Goal: Information Seeking & Learning: Learn about a topic

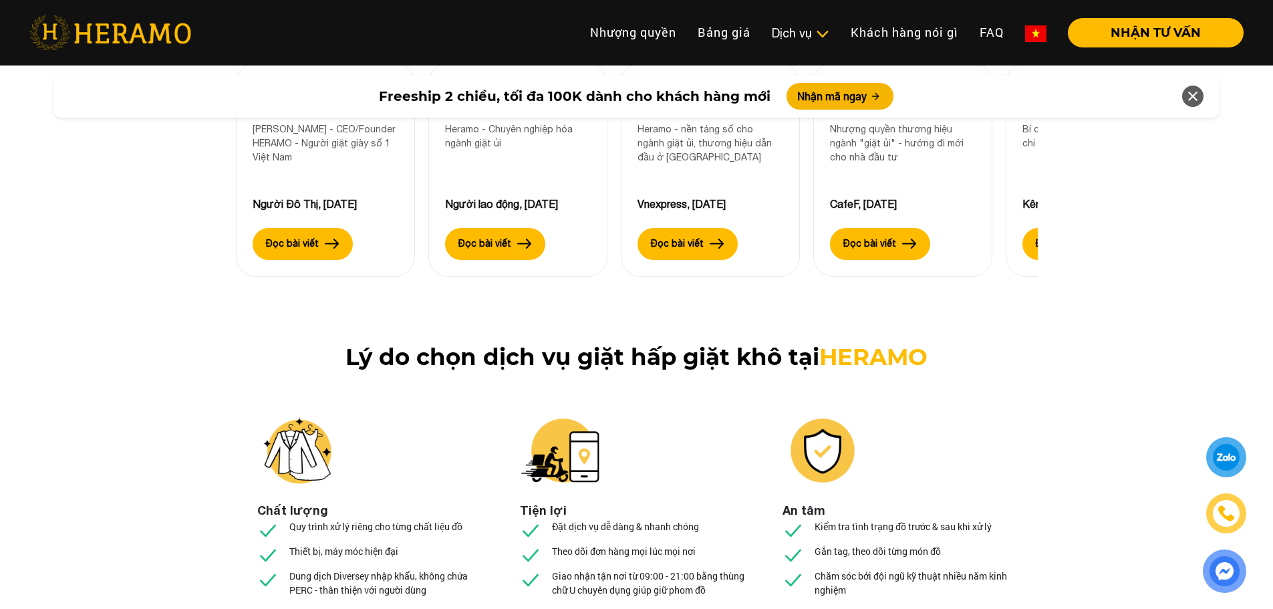
scroll to position [4676, 0]
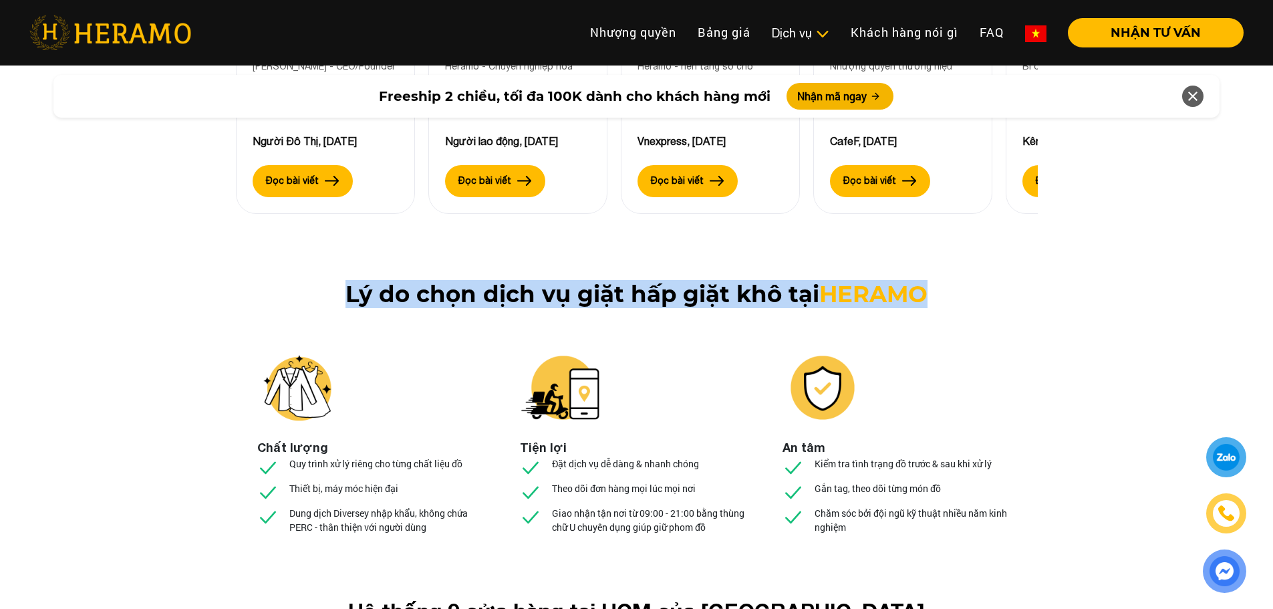
drag, startPoint x: 345, startPoint y: 197, endPoint x: 1085, endPoint y: 182, distance: 739.6
click at [1085, 281] on div "Lý do chọn dịch vụ giặt hấp giặt khô tại HERAMO Chất lượng Quy trình xử lý riên…" at bounding box center [636, 418] width 1273 height 275
click at [956, 281] on h1 "[PERSON_NAME] do chọn dịch vụ giặt hấp giặt khô tại [GEOGRAPHIC_DATA]" at bounding box center [637, 294] width 746 height 27
drag, startPoint x: 938, startPoint y: 200, endPoint x: 339, endPoint y: 188, distance: 598.7
click at [339, 281] on h1 "[PERSON_NAME] do chọn dịch vụ giặt hấp giặt khô tại [GEOGRAPHIC_DATA]" at bounding box center [637, 294] width 746 height 27
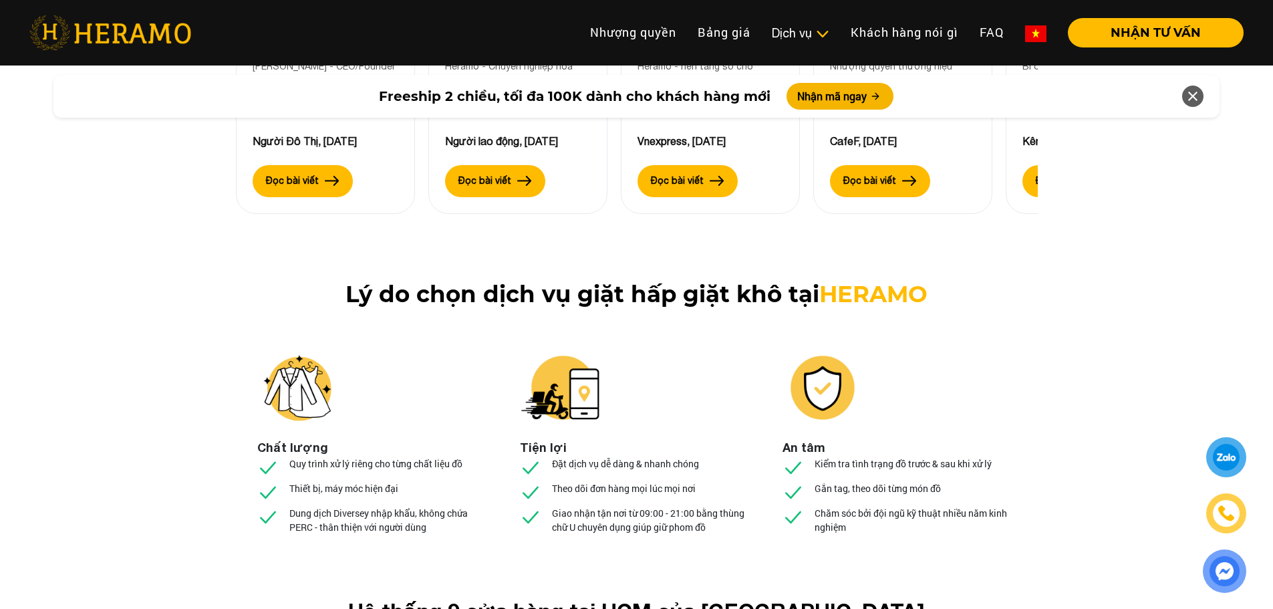
drag, startPoint x: 339, startPoint y: 226, endPoint x: 339, endPoint y: 207, distance: 18.7
click at [339, 281] on div "Lý do chọn dịch vụ giặt hấp giặt khô tại HERAMO Chất lượng Quy trình xử lý riên…" at bounding box center [637, 418] width 802 height 275
click at [341, 281] on h1 "[PERSON_NAME] do chọn dịch vụ giặt hấp giặt khô tại [GEOGRAPHIC_DATA]" at bounding box center [637, 294] width 746 height 27
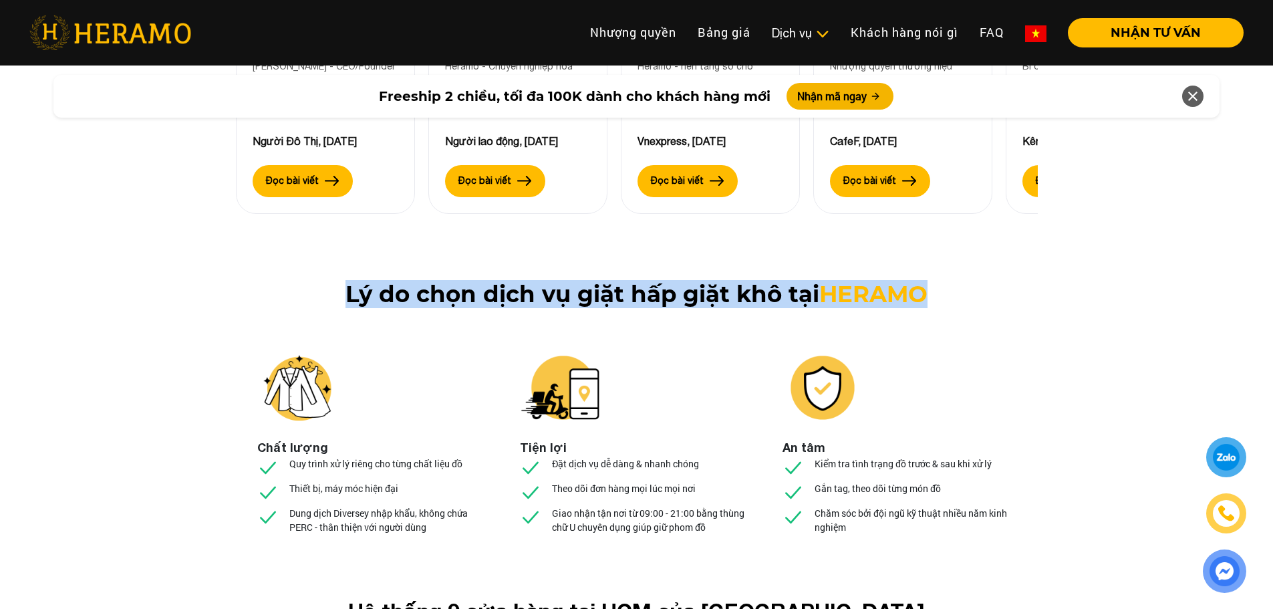
drag, startPoint x: 345, startPoint y: 195, endPoint x: 957, endPoint y: 195, distance: 611.9
click at [957, 281] on h1 "[PERSON_NAME] do chọn dịch vụ giặt hấp giặt khô tại [GEOGRAPHIC_DATA]" at bounding box center [637, 294] width 746 height 27
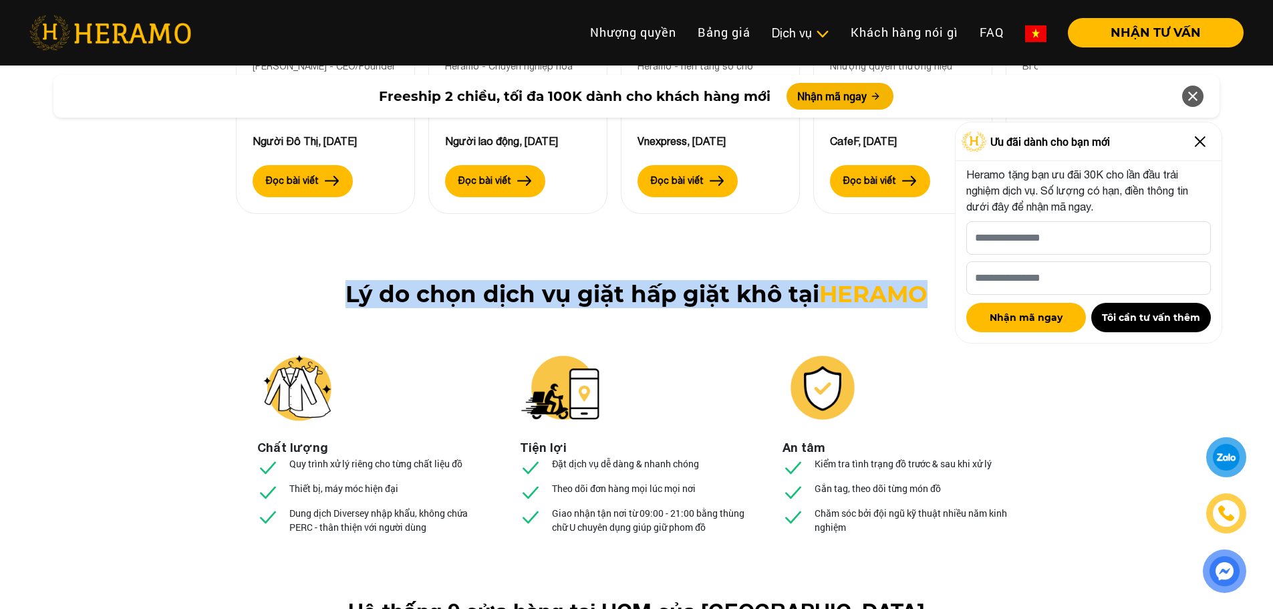
click at [344, 281] on h1 "[PERSON_NAME] do chọn dịch vụ giặt hấp giặt khô tại [GEOGRAPHIC_DATA]" at bounding box center [637, 294] width 746 height 27
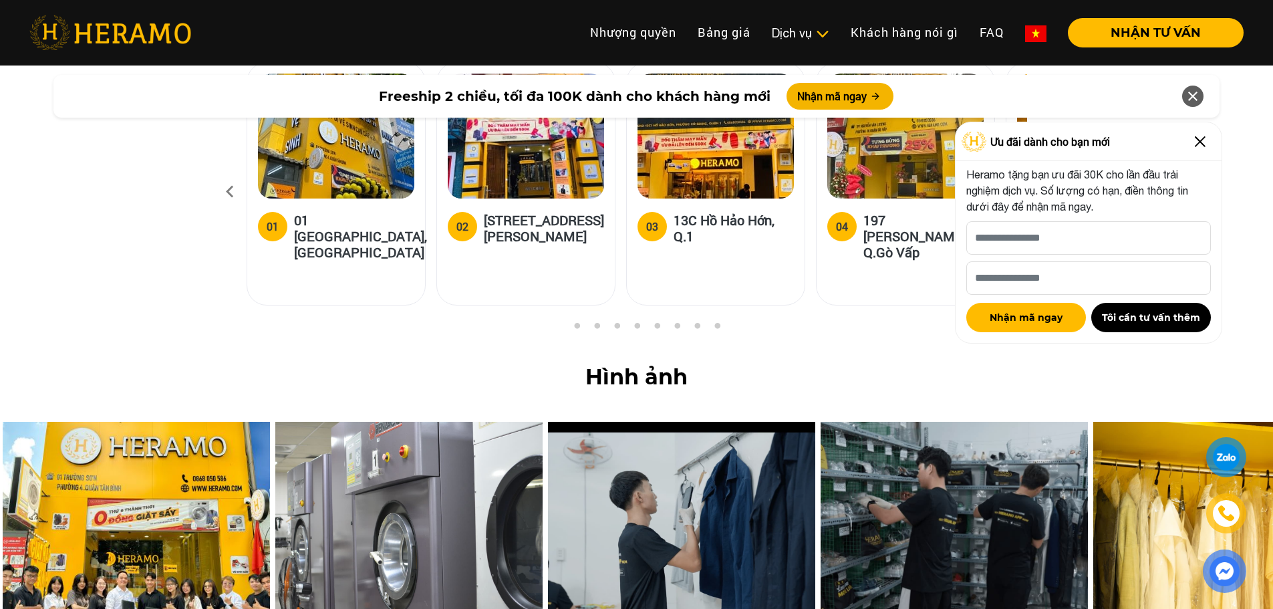
scroll to position [5277, 0]
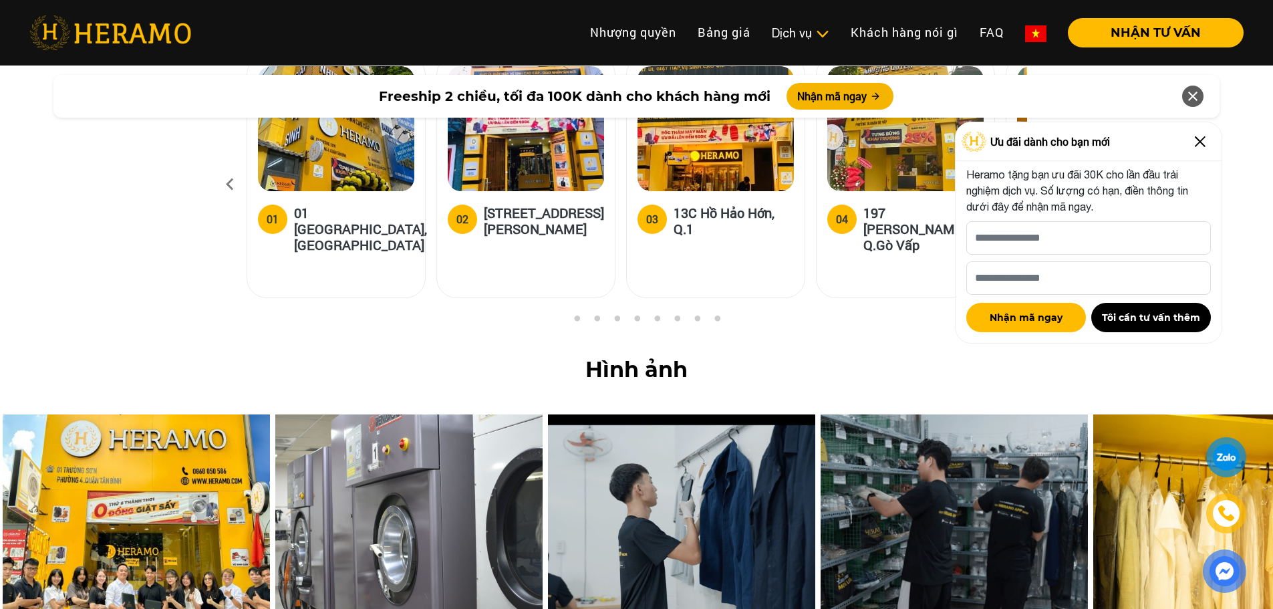
click at [1197, 142] on img at bounding box center [1199, 141] width 21 height 21
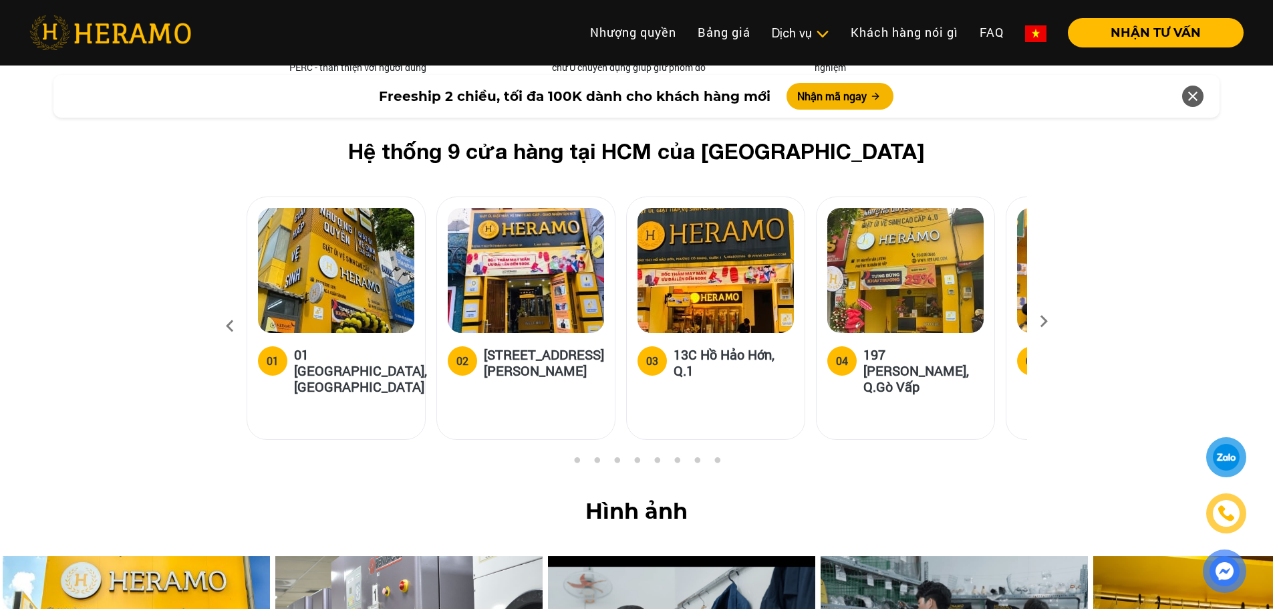
scroll to position [5077, 0]
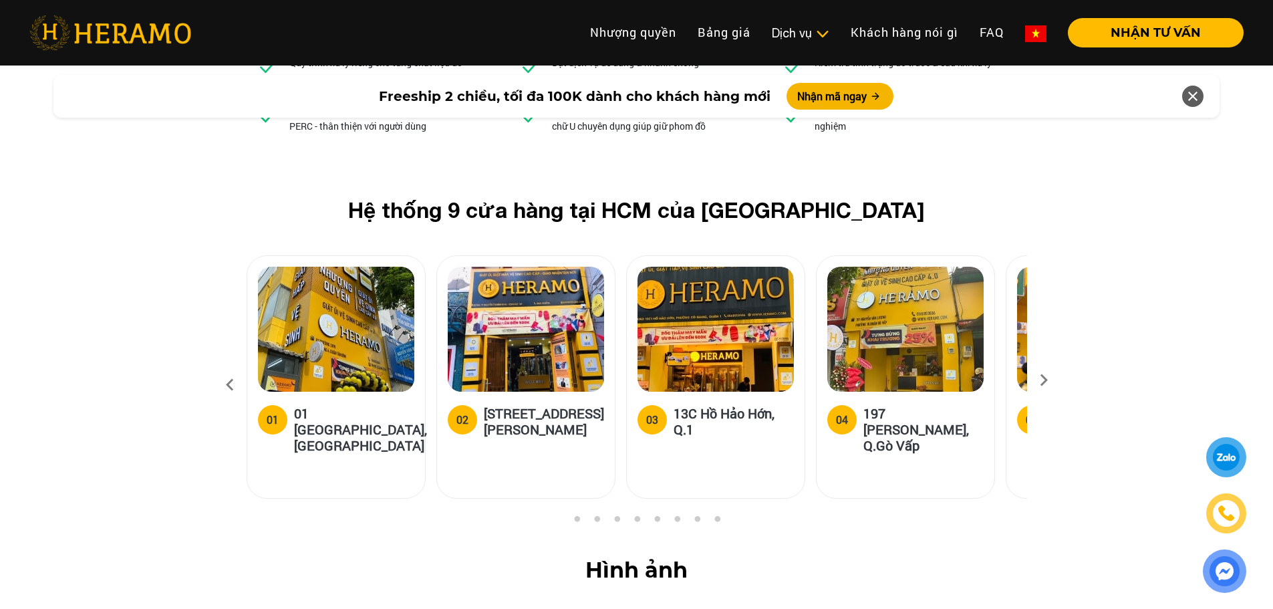
click at [1045, 380] on icon at bounding box center [1043, 384] width 24 height 9
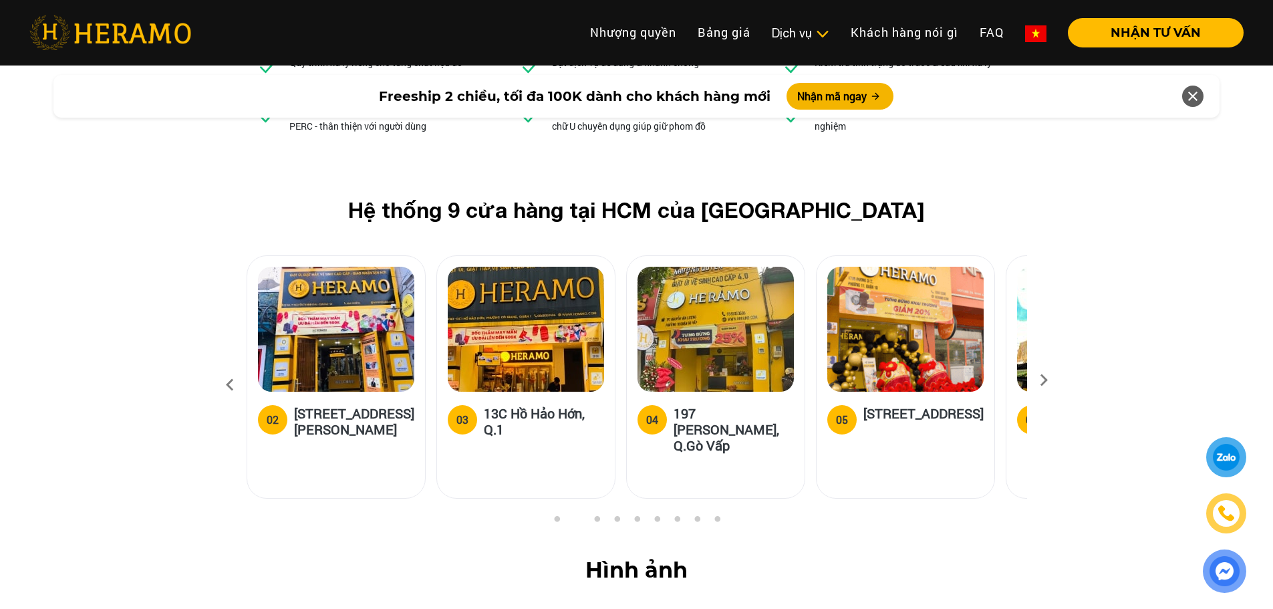
click at [1043, 380] on icon at bounding box center [1043, 384] width 24 height 9
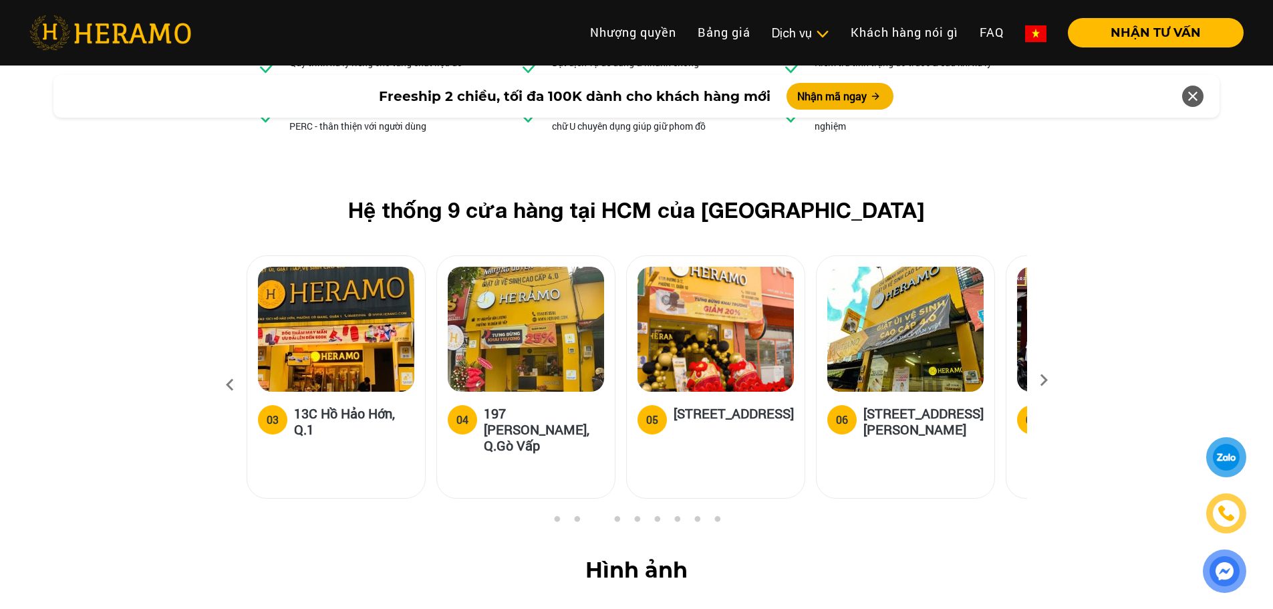
click at [1043, 380] on icon at bounding box center [1043, 384] width 24 height 9
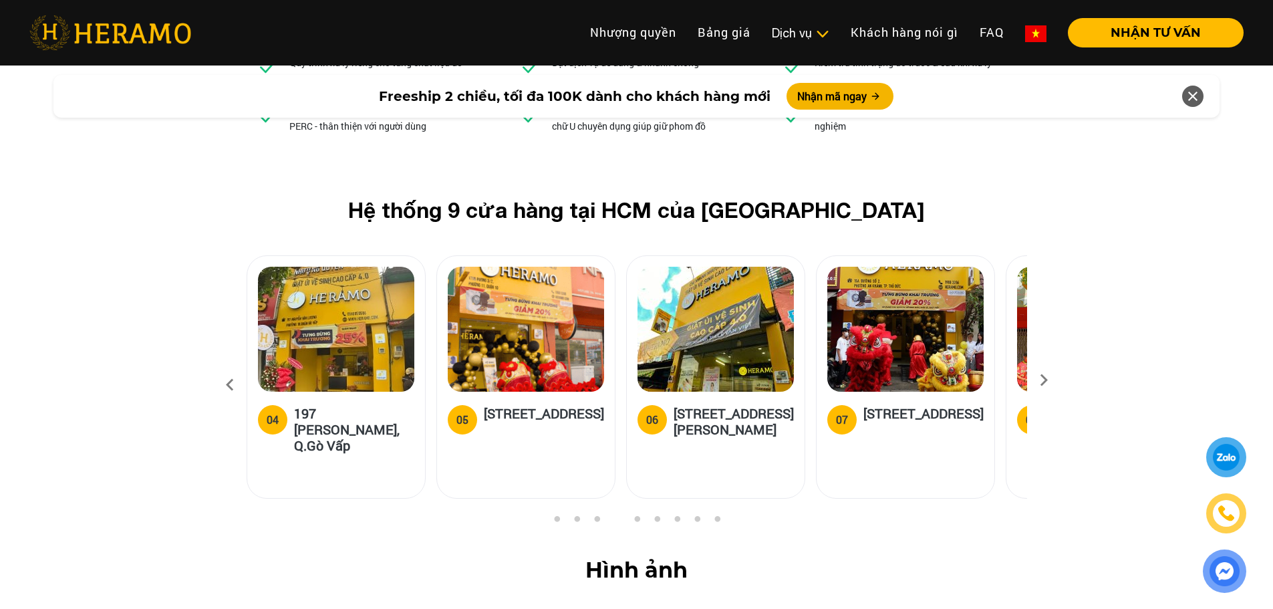
click at [1040, 380] on icon at bounding box center [1043, 384] width 24 height 9
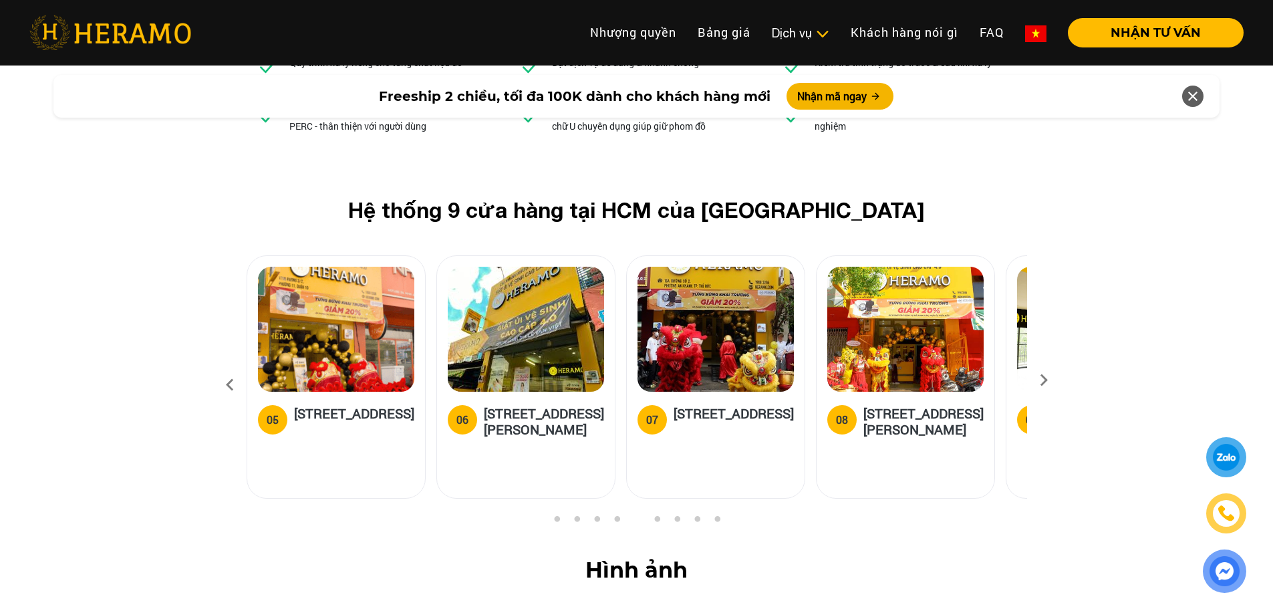
click at [1040, 380] on icon at bounding box center [1043, 384] width 24 height 9
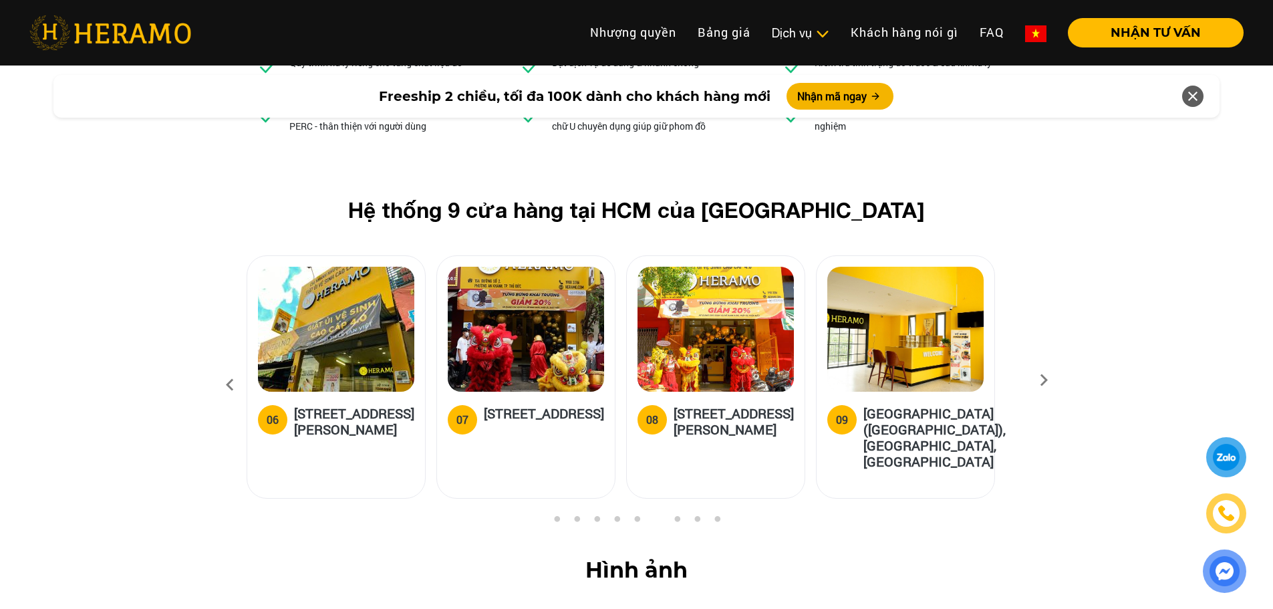
click at [1045, 380] on icon at bounding box center [1043, 384] width 24 height 9
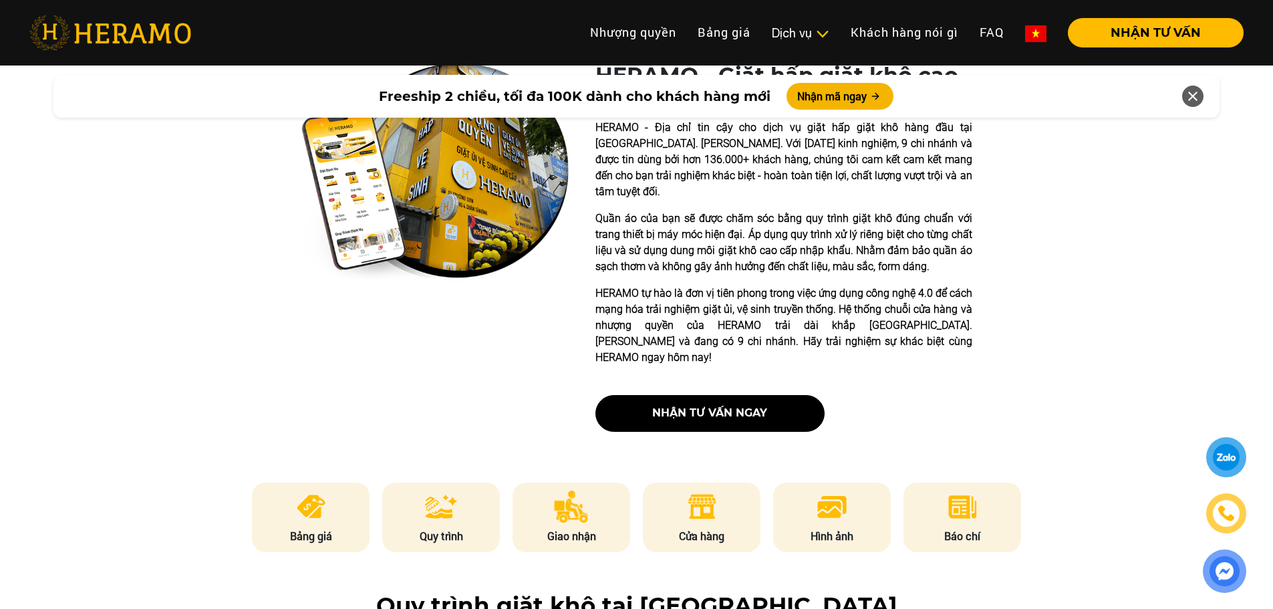
scroll to position [0, 0]
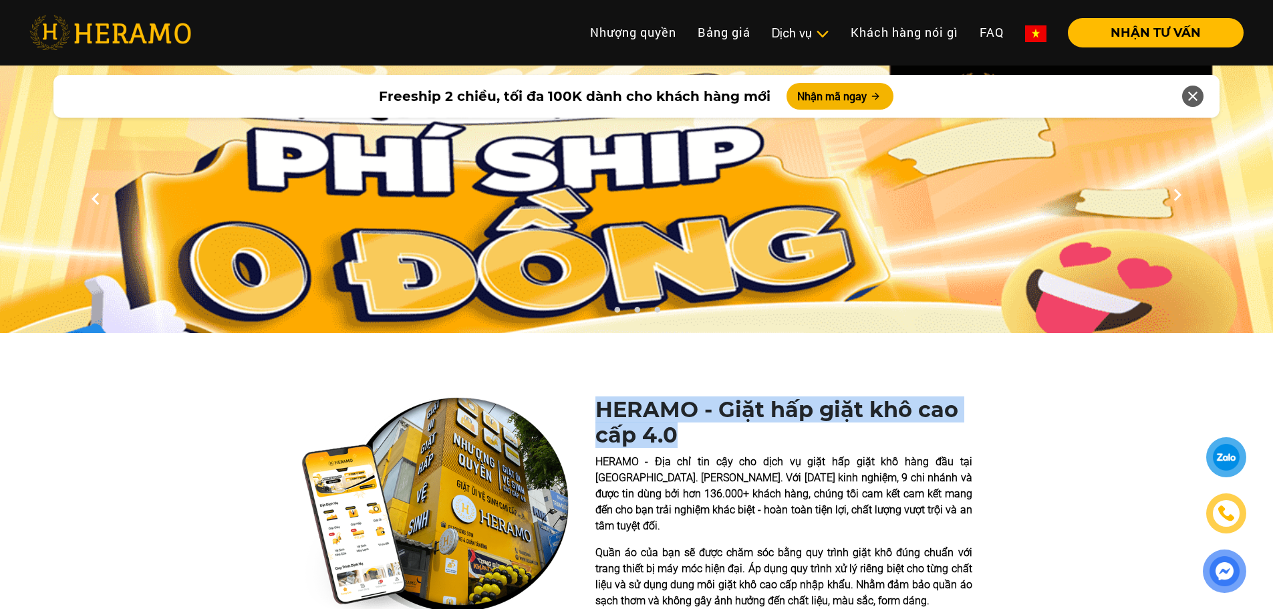
drag, startPoint x: 595, startPoint y: 408, endPoint x: 676, endPoint y: 442, distance: 87.5
click at [676, 442] on h1 "HERAMO - Giặt hấp giặt khô cao cấp 4.0" at bounding box center [783, 422] width 377 height 51
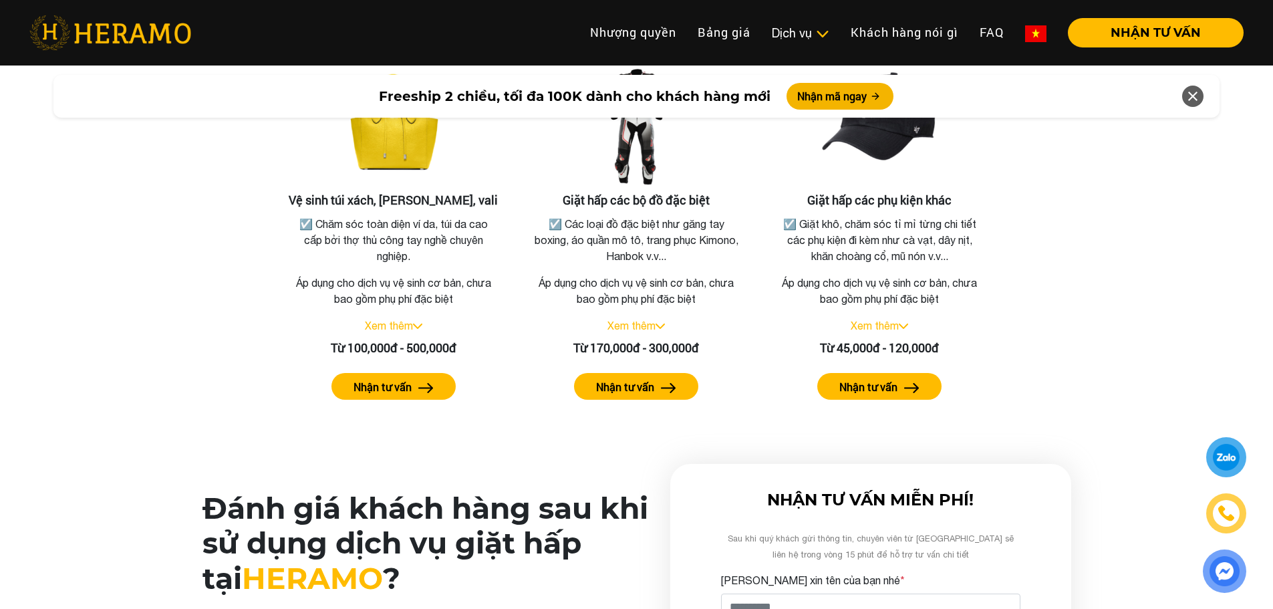
scroll to position [3340, 0]
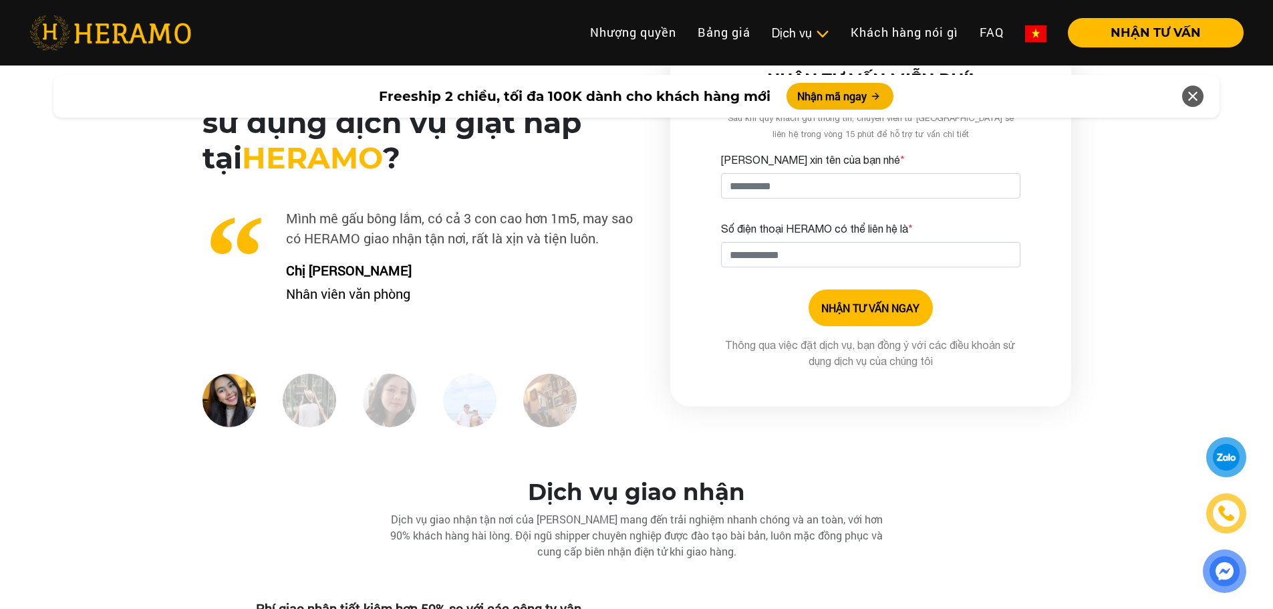
click at [41, 389] on div "Đánh giá khách hàng sau khi sử dụng dịch vụ giặt hấp tại [GEOGRAPHIC_DATA] ? Tì…" at bounding box center [636, 240] width 1273 height 395
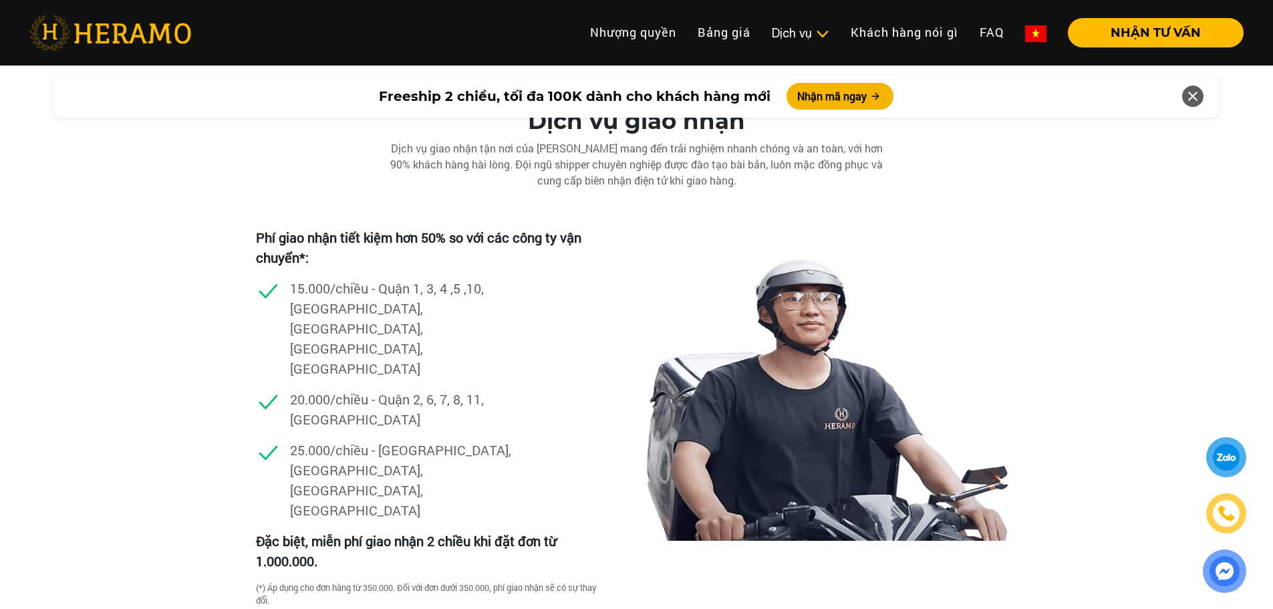
scroll to position [3741, 0]
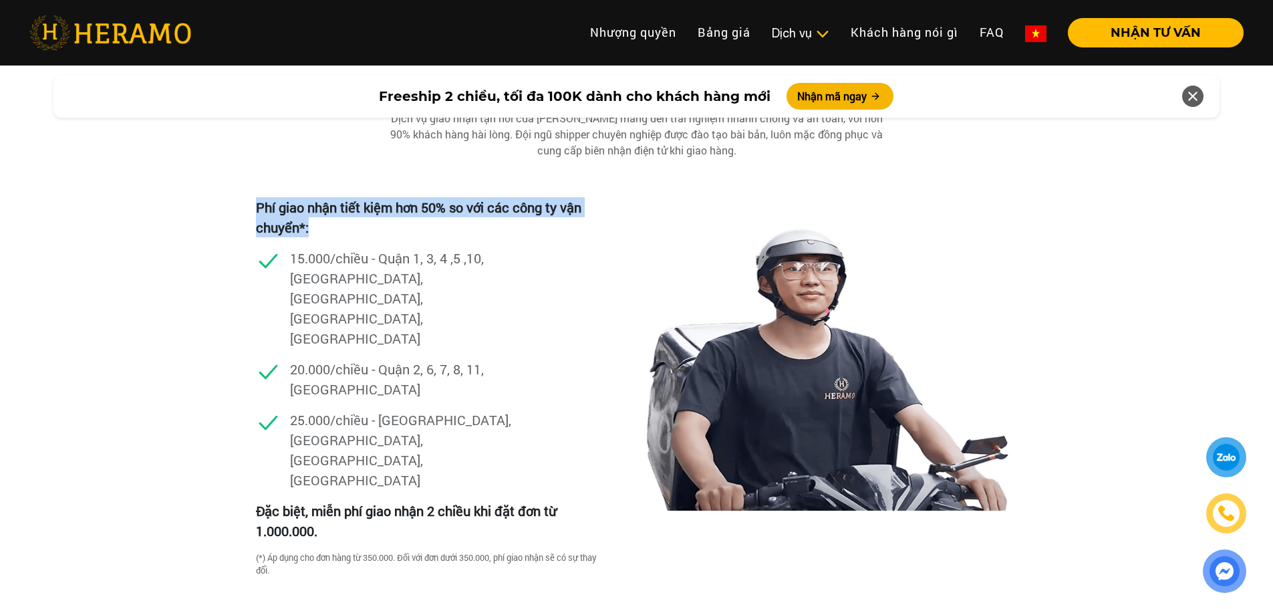
drag, startPoint x: 257, startPoint y: 212, endPoint x: 323, endPoint y: 236, distance: 71.2
click at [323, 236] on p "Phí giao nhận tiết kiệm hơn 50% so với các công ty vận chuyển*:" at bounding box center [427, 217] width 343 height 40
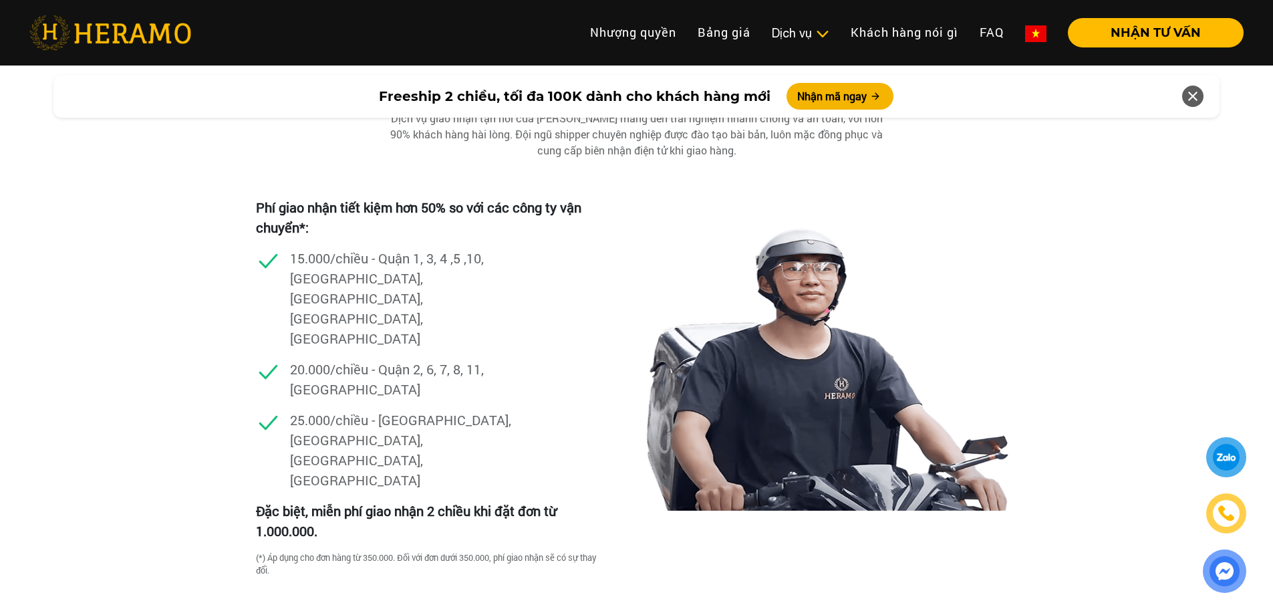
click at [466, 409] on p "25.000/chiều - [GEOGRAPHIC_DATA], [GEOGRAPHIC_DATA], [GEOGRAPHIC_DATA], [GEOGRA…" at bounding box center [403, 449] width 227 height 80
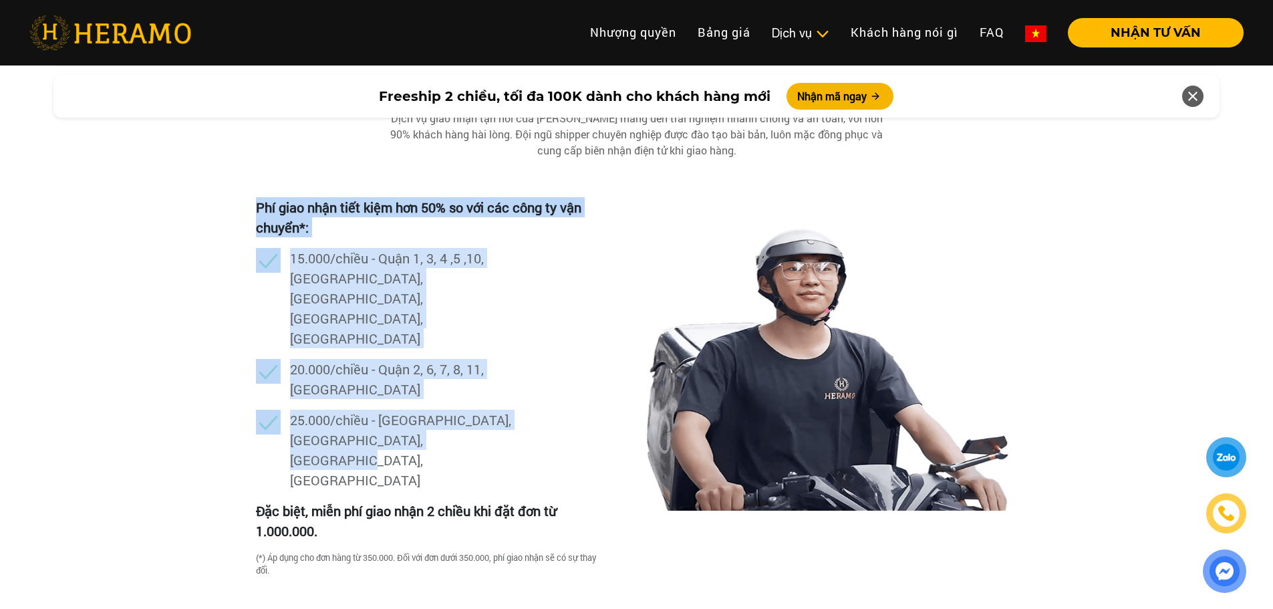
drag, startPoint x: 464, startPoint y: 397, endPoint x: 259, endPoint y: 214, distance: 275.4
click at [259, 214] on div "Phí giao nhận tiết kiệm hơn 50% so với các công ty vận chuyển*: 15.000/chiều - …" at bounding box center [427, 348] width 343 height 303
click at [255, 214] on div "Dịch vụ giao nhận Dịch vụ giao nhận tận nơi của [PERSON_NAME] mang đến trải ngh…" at bounding box center [636, 353] width 1273 height 552
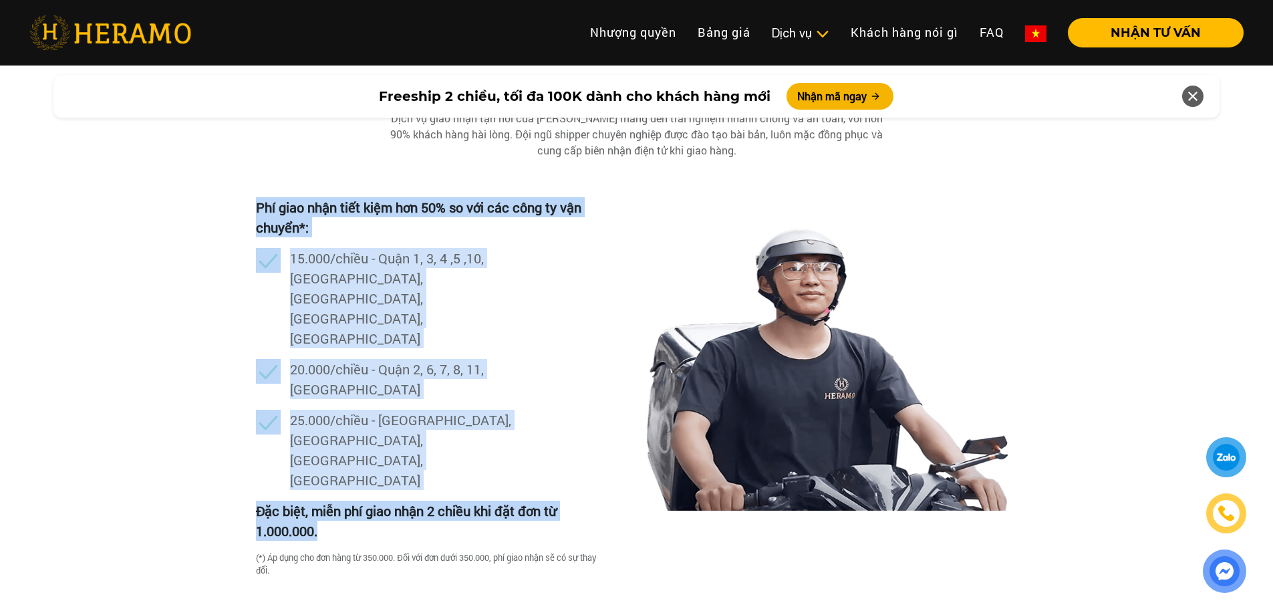
drag, startPoint x: 138, startPoint y: 206, endPoint x: 393, endPoint y: 465, distance: 364.2
click at [393, 465] on div "Dịch vụ giao nhận Dịch vụ giao nhận tận nơi của [PERSON_NAME] mang đến trải ngh…" at bounding box center [636, 353] width 1273 height 552
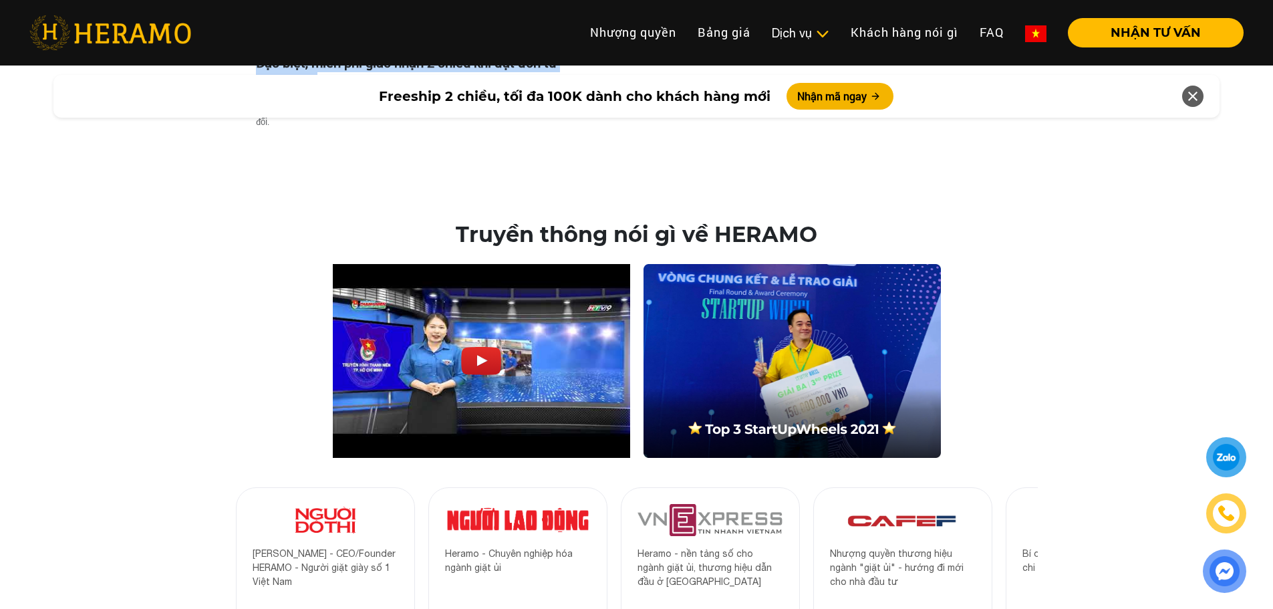
scroll to position [4209, 0]
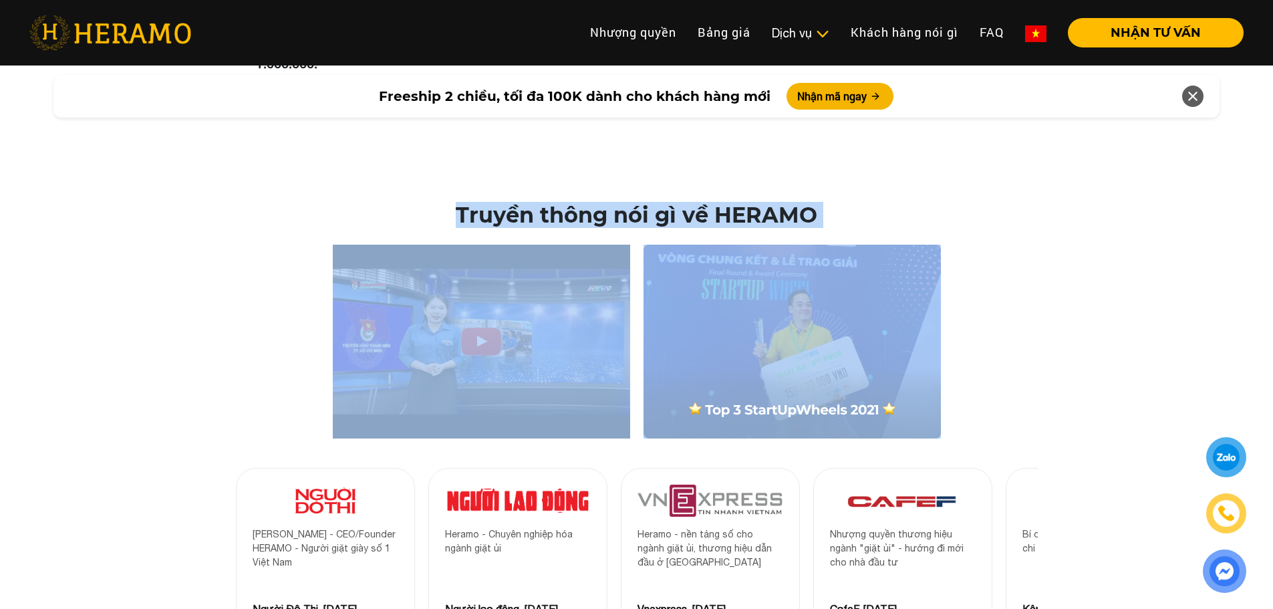
drag, startPoint x: 47, startPoint y: 141, endPoint x: 1120, endPoint y: 352, distance: 1092.8
click at [1120, 352] on div "Truyền thông nói gì về HERAMO [PERSON_NAME] - CEO/Founder HERAMO - Người giặt g…" at bounding box center [636, 464] width 1241 height 524
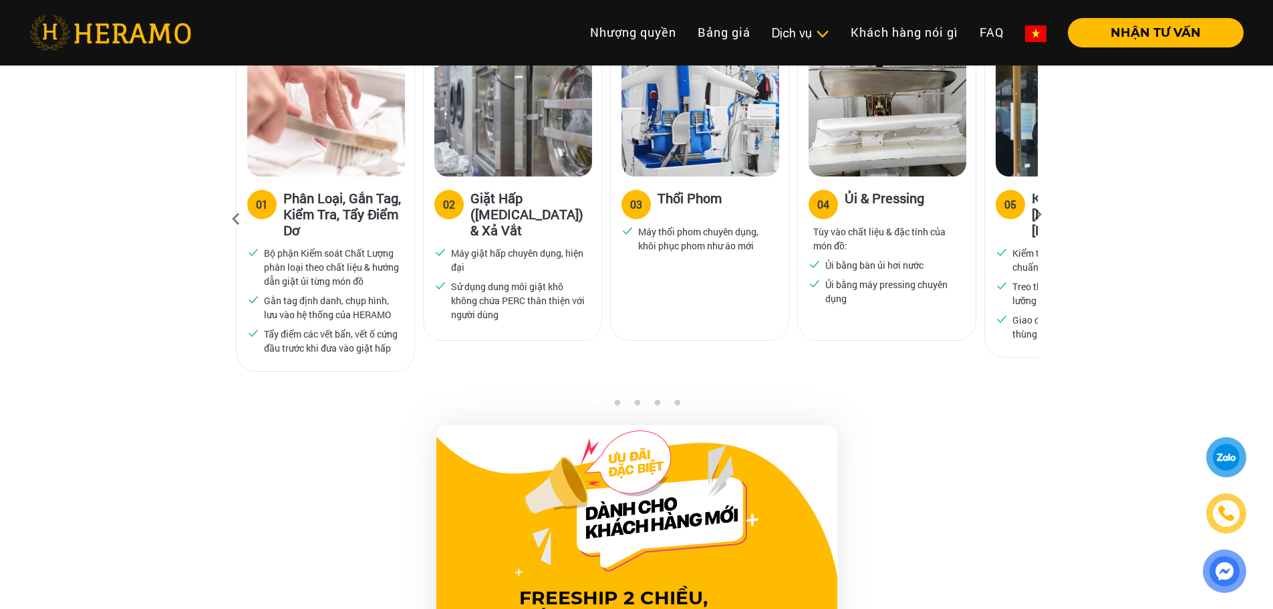
scroll to position [1202, 0]
